Goal: Task Accomplishment & Management: Manage account settings

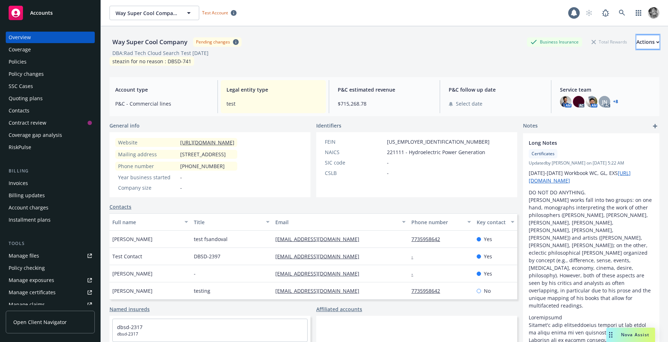
click at [636, 46] on div "Actions" at bounding box center [647, 42] width 23 height 14
